Goal: Task Accomplishment & Management: Use online tool/utility

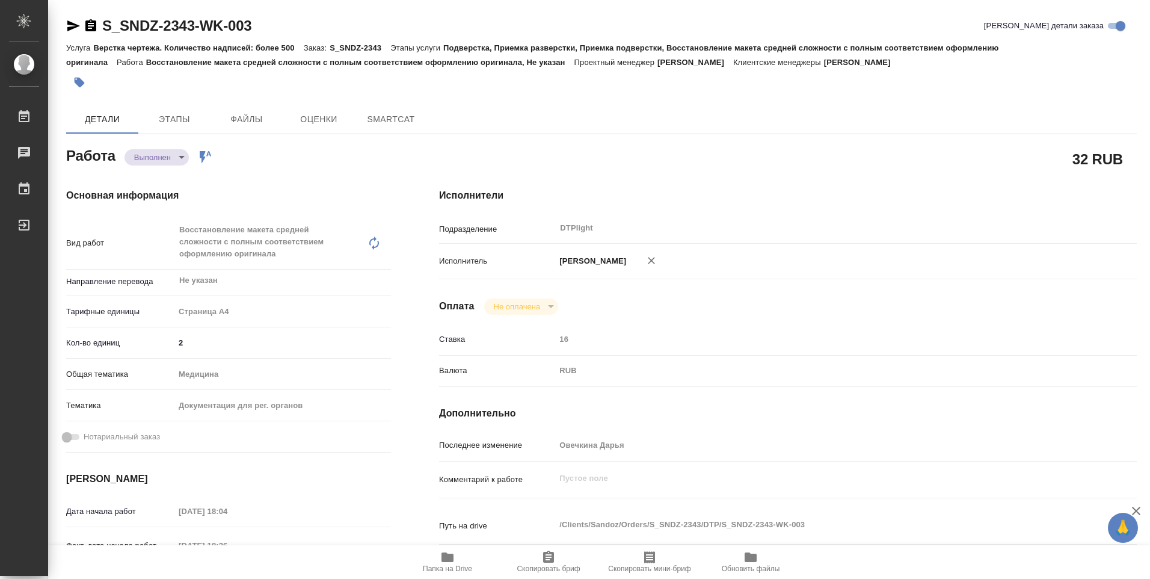
type textarea "x"
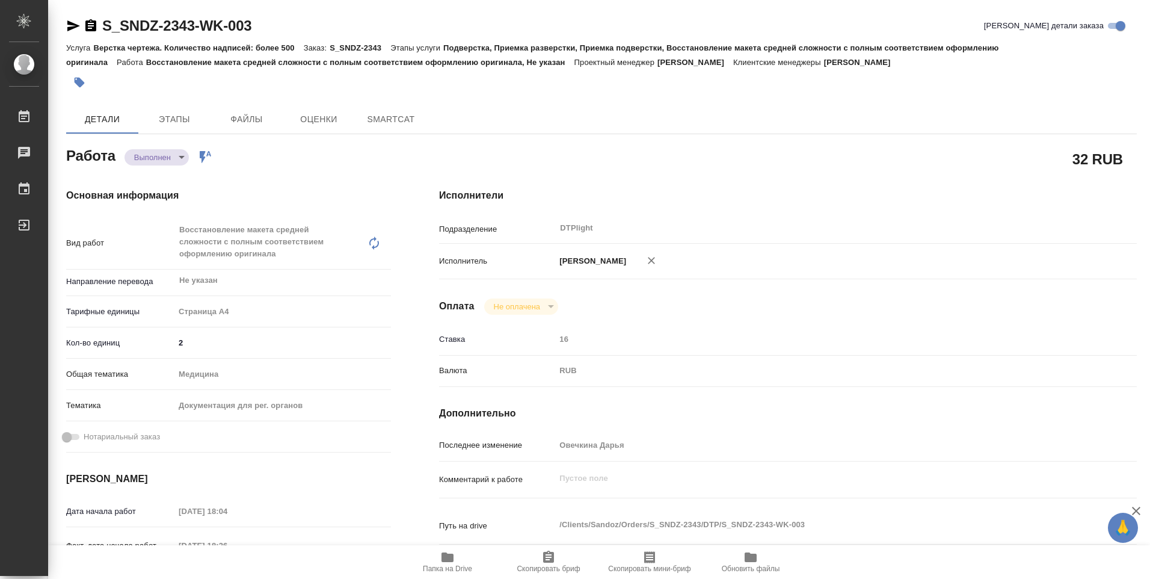
type textarea "x"
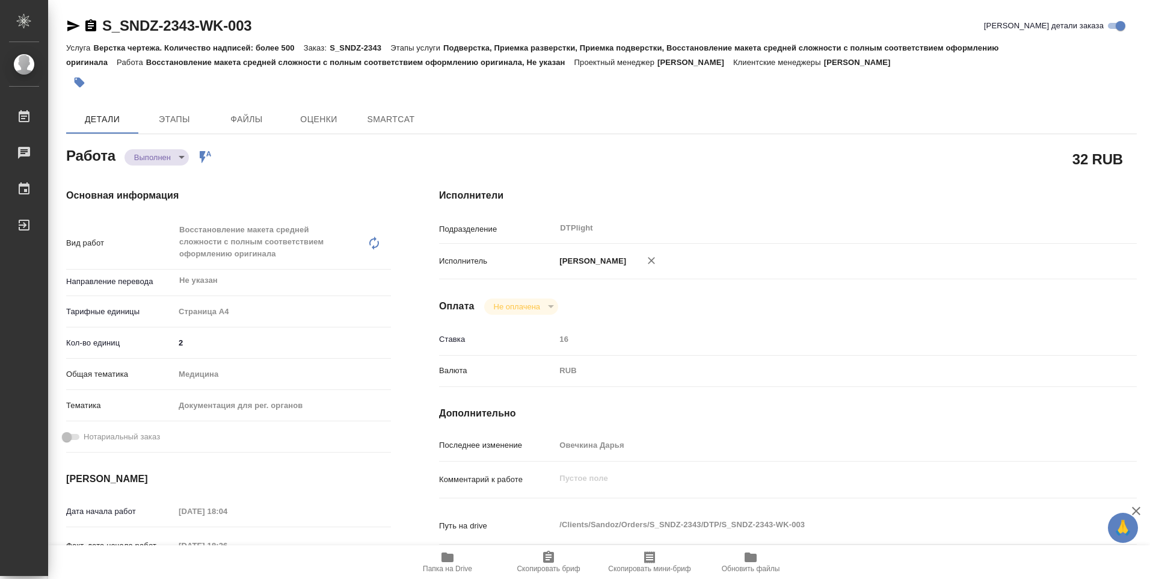
type textarea "x"
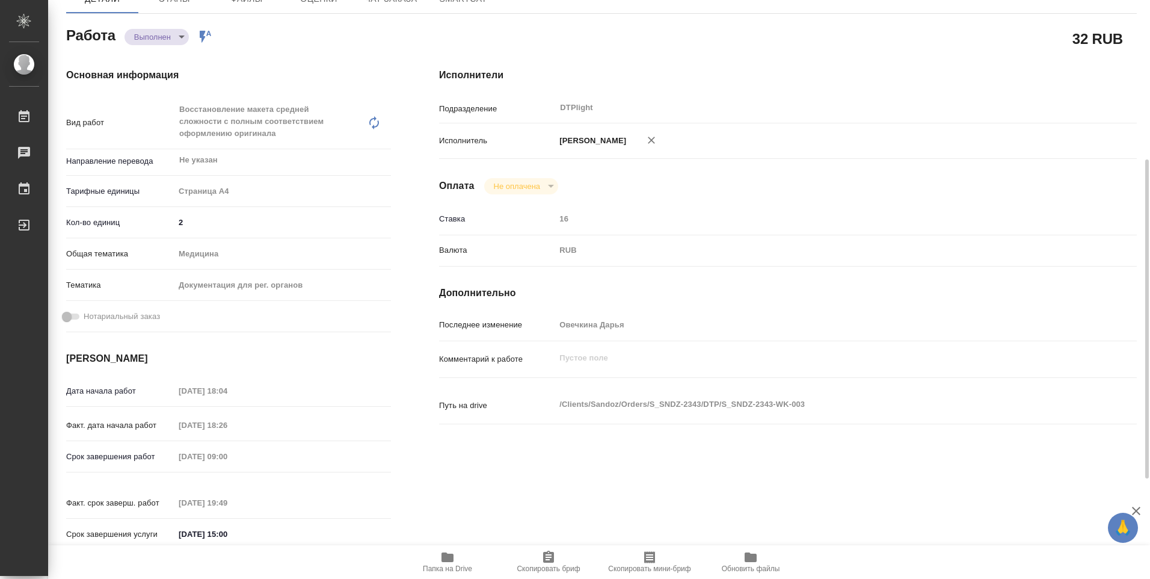
scroll to position [181, 0]
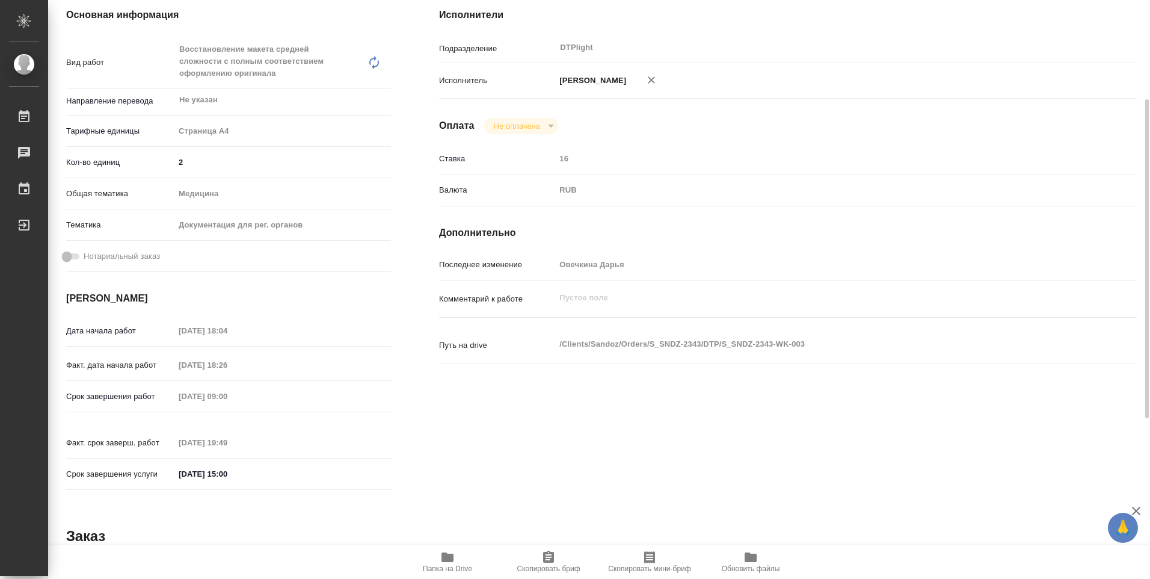
type textarea "x"
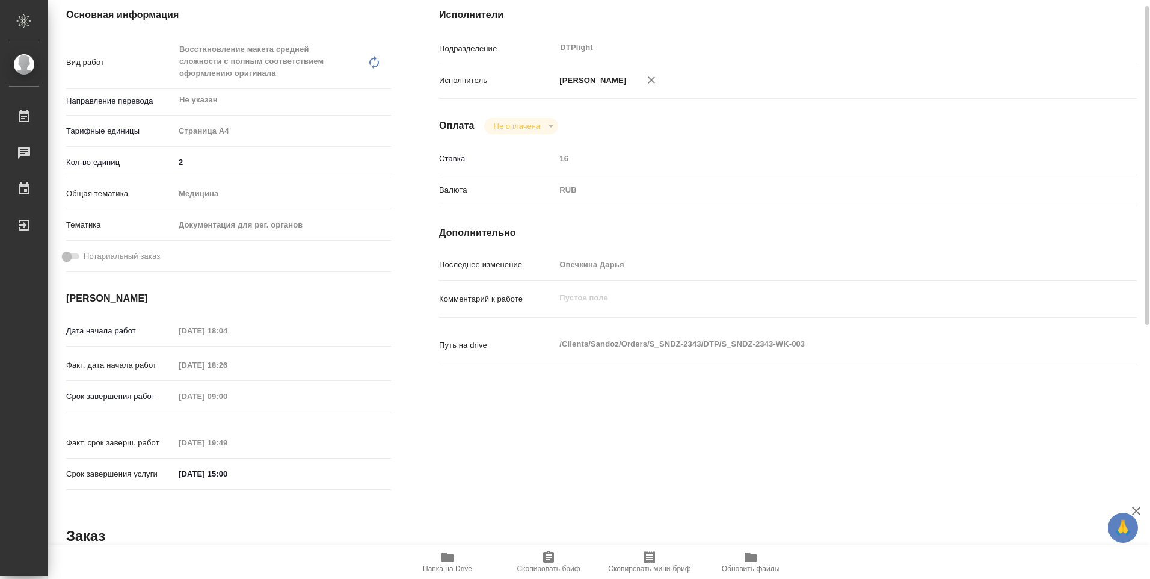
scroll to position [0, 0]
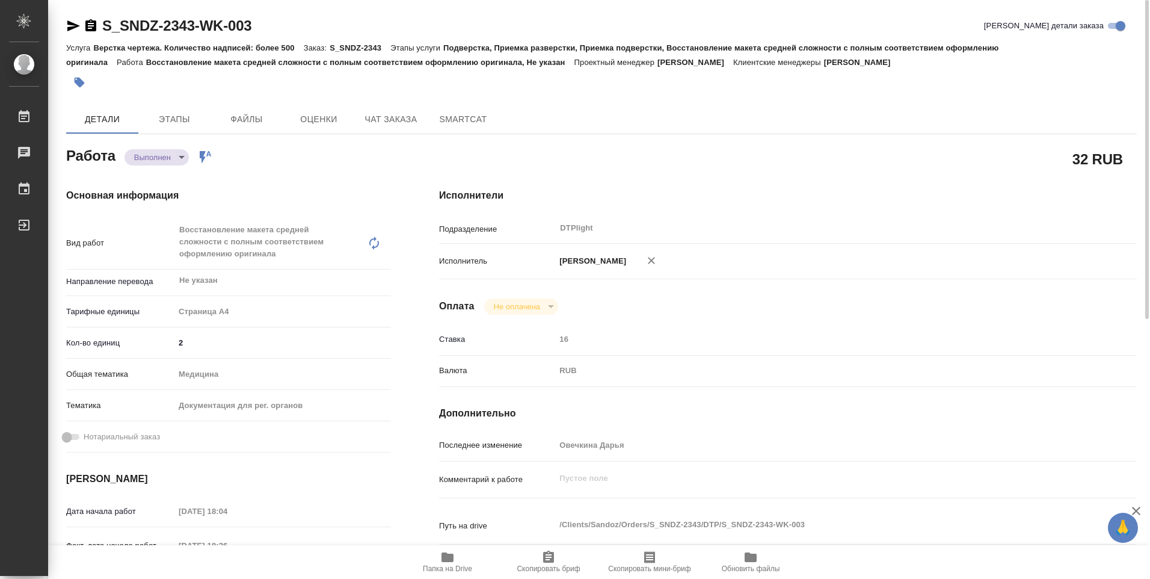
type textarea "x"
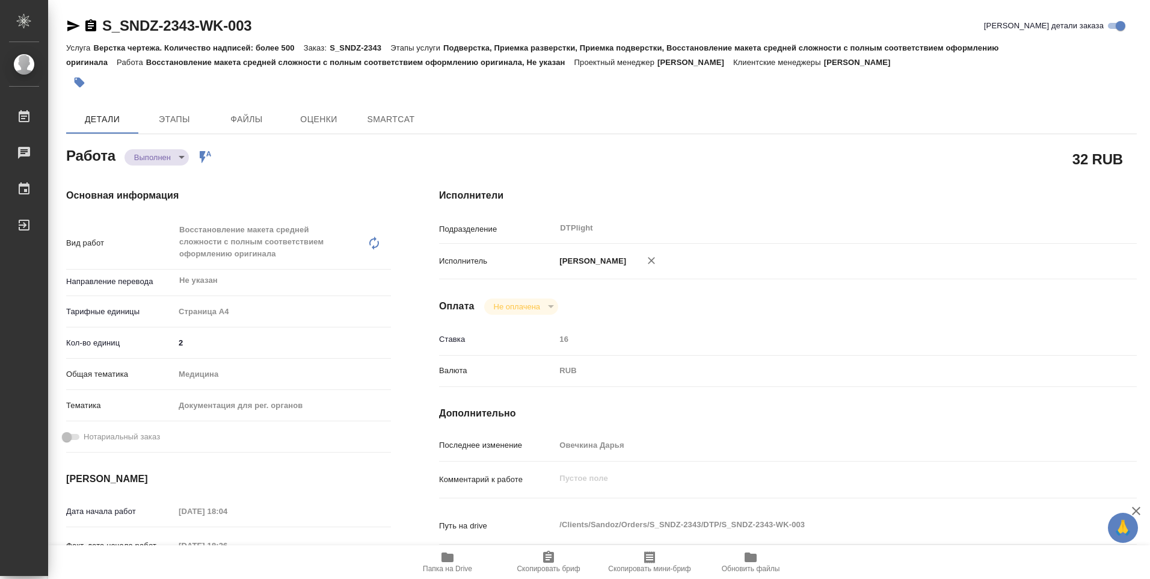
type textarea "x"
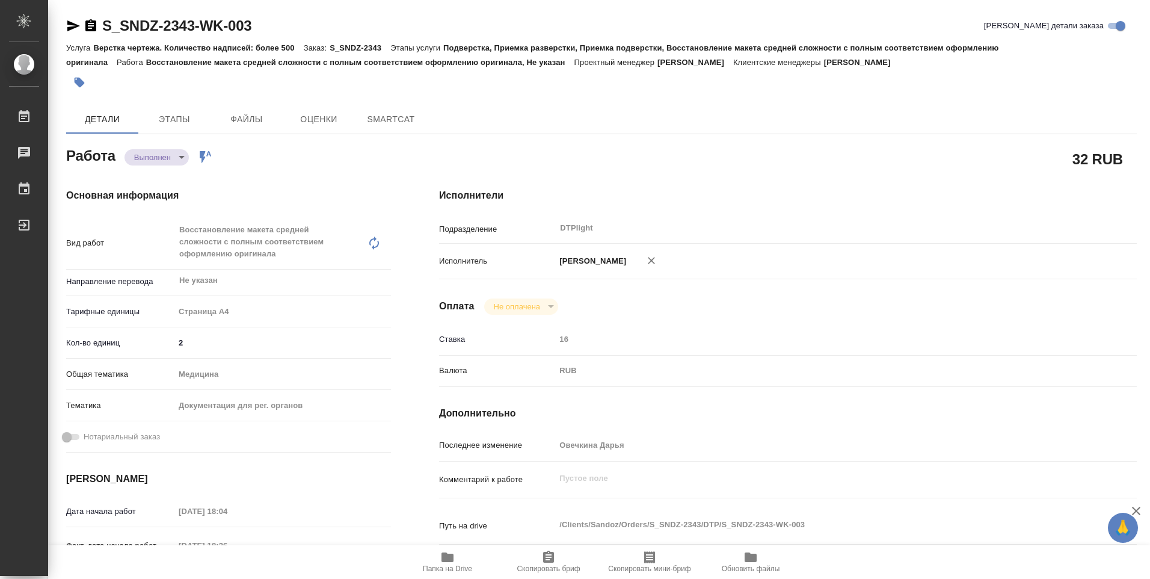
type textarea "x"
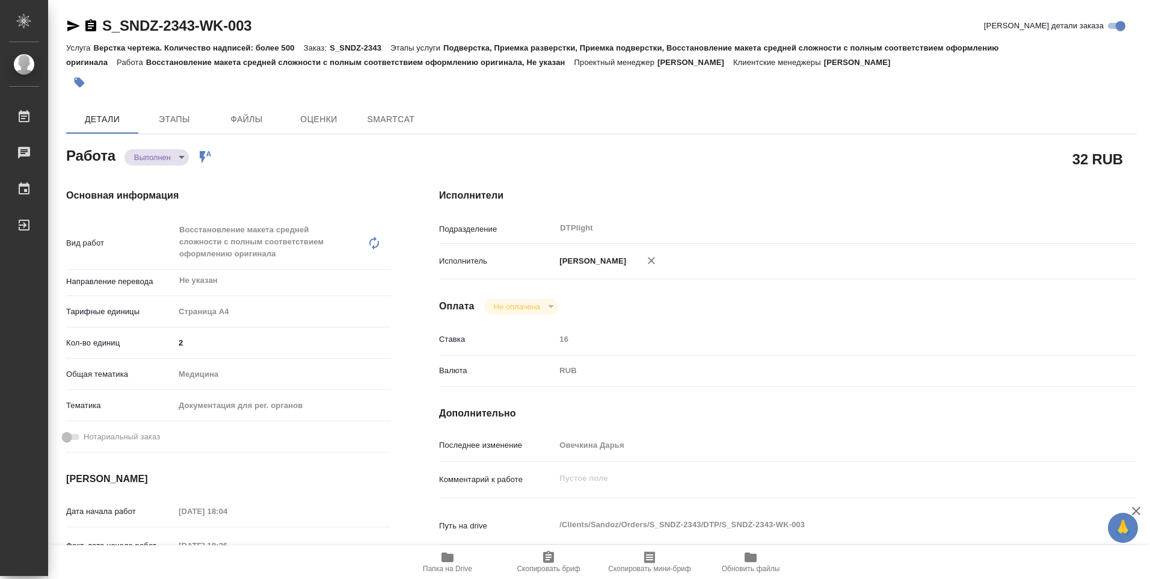
type textarea "x"
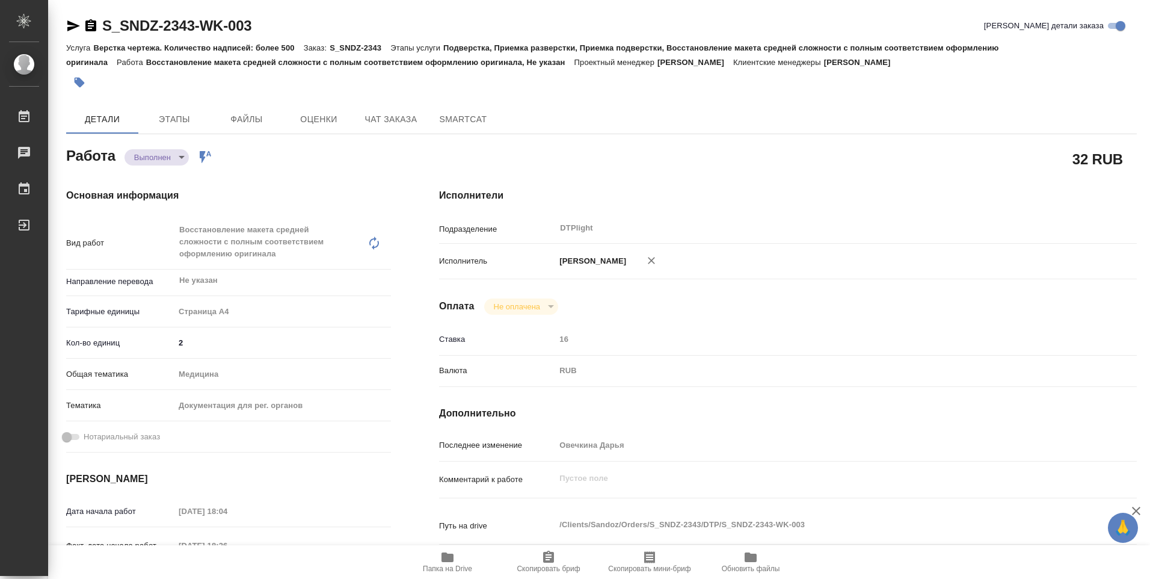
type textarea "x"
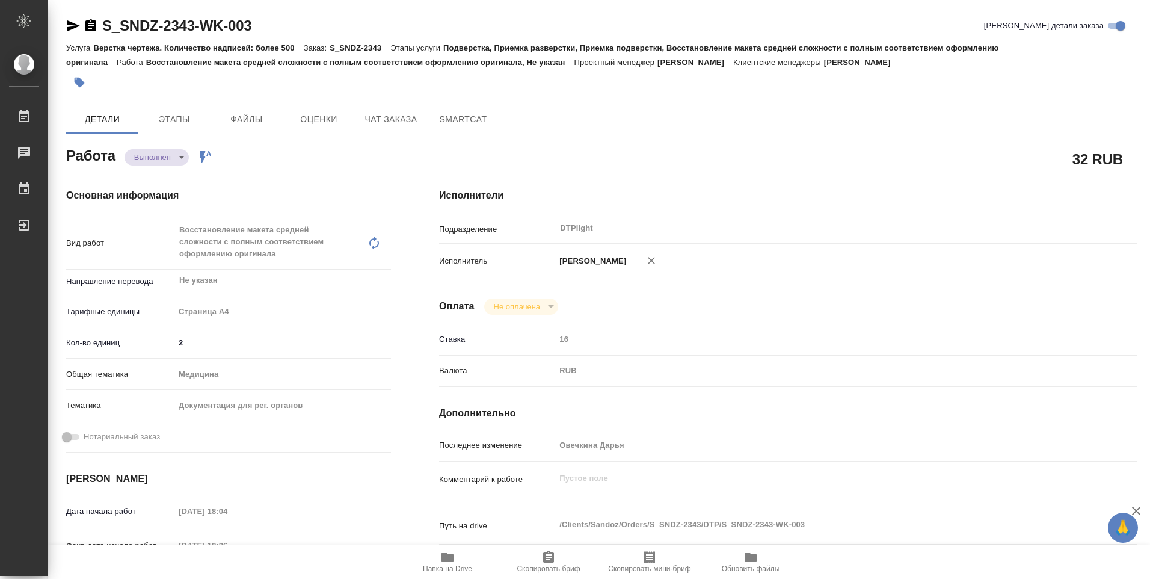
type textarea "x"
